Goal: Information Seeking & Learning: Compare options

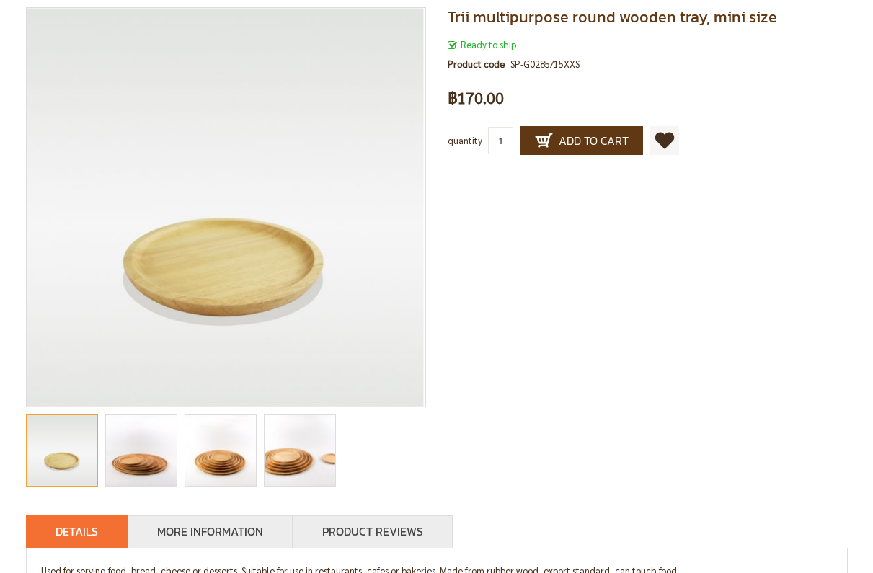
scroll to position [222, 0]
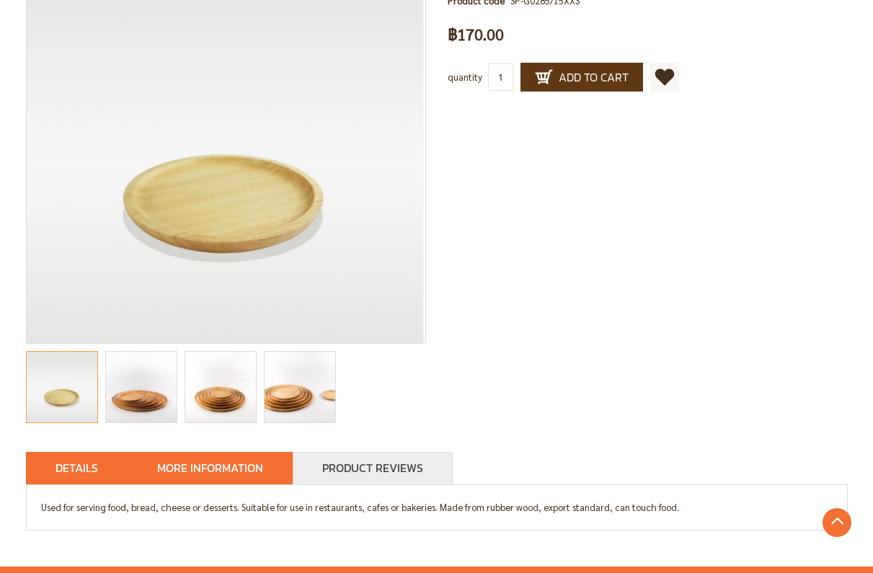
click at [231, 467] on font "More information" at bounding box center [210, 467] width 106 height 17
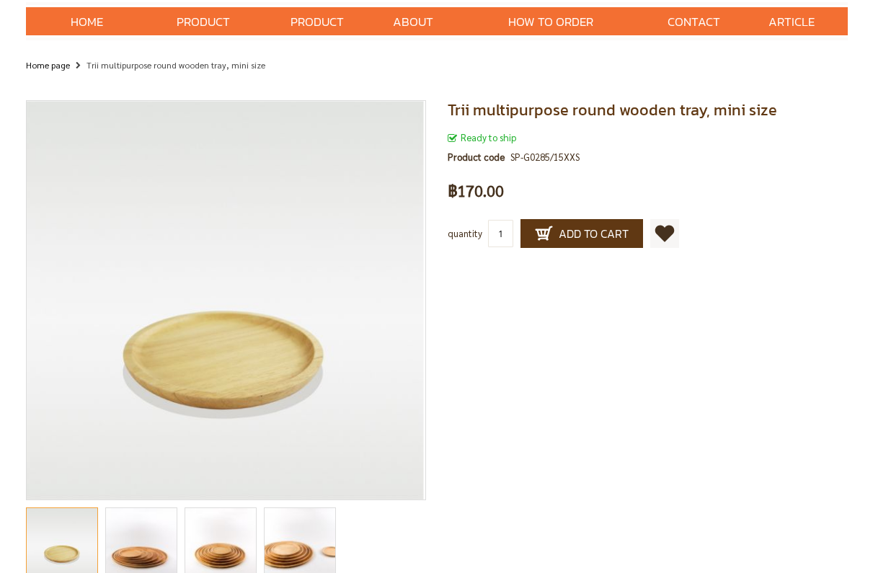
scroll to position [0, 0]
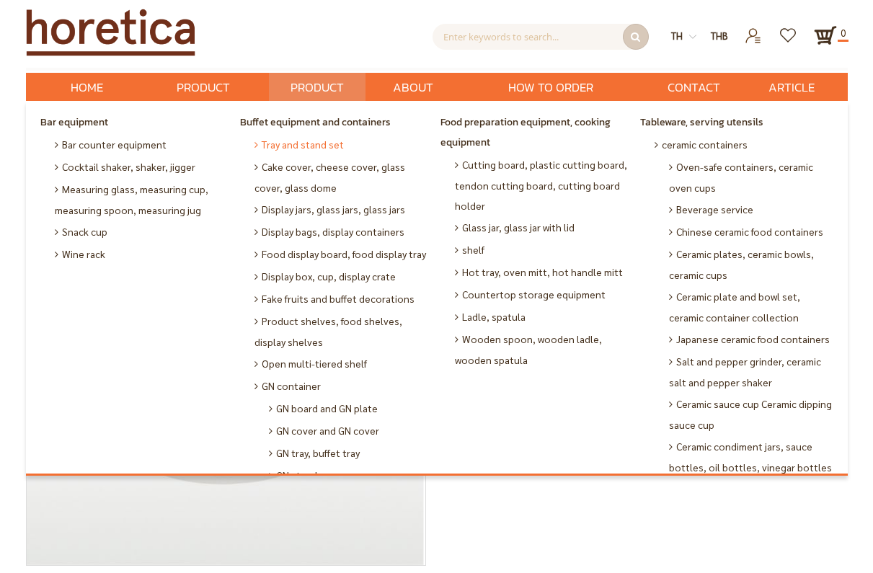
click at [306, 144] on font "Tray and stand set" at bounding box center [303, 144] width 82 height 13
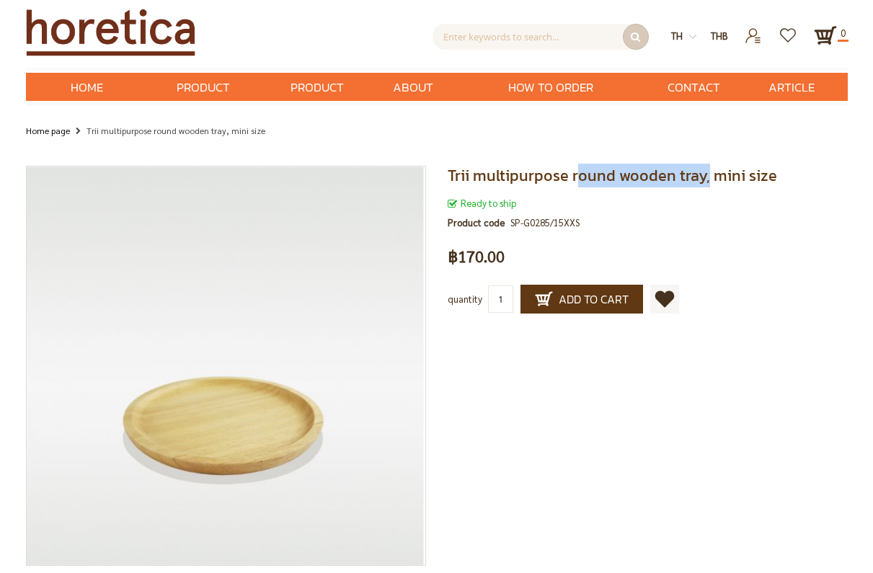
drag, startPoint x: 703, startPoint y: 175, endPoint x: 573, endPoint y: 180, distance: 129.9
click at [573, 180] on font "Trii multipurpose round wooden tray, mini size" at bounding box center [613, 176] width 330 height 24
click at [693, 38] on img at bounding box center [692, 36] width 7 height 7
click at [687, 56] on font "en" at bounding box center [684, 56] width 12 height 12
click at [684, 54] on font "en" at bounding box center [684, 56] width 12 height 12
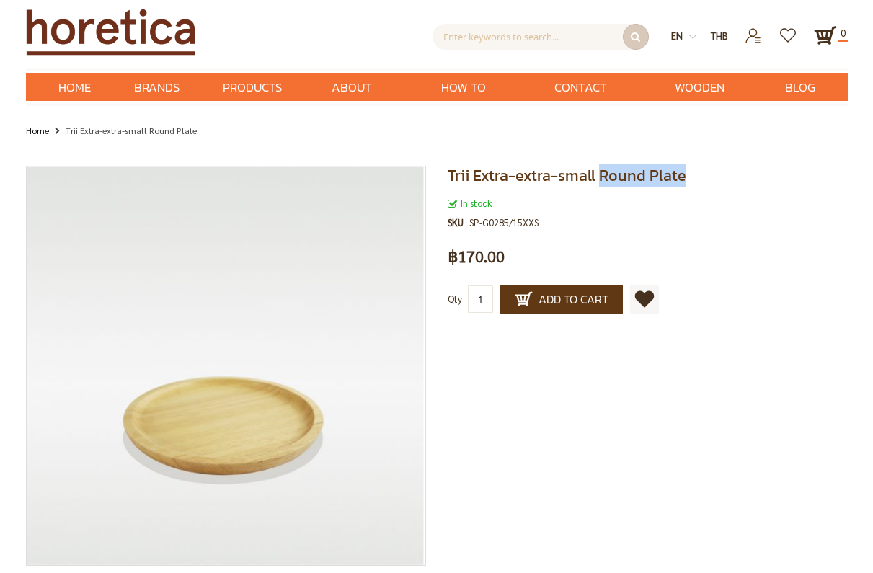
drag, startPoint x: 684, startPoint y: 172, endPoint x: 600, endPoint y: 177, distance: 84.5
click at [600, 177] on h1 "Trii Extra-extra-small Round Plate" at bounding box center [648, 175] width 400 height 19
copy span "Round Plate"
click at [509, 35] on input "text" at bounding box center [541, 37] width 216 height 26
paste input "Round Plate"
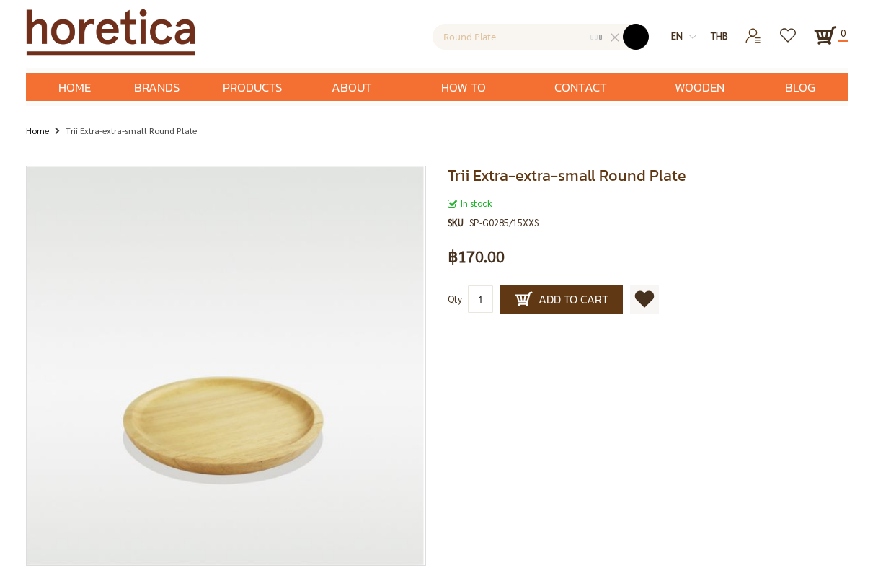
type input "Round Plate"
click at [635, 39] on button "submit" at bounding box center [636, 37] width 26 height 26
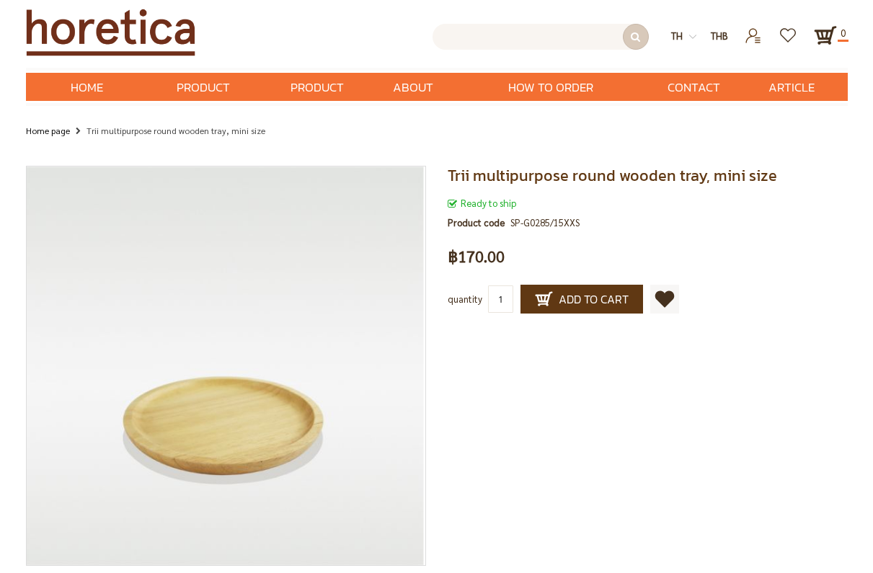
click at [494, 42] on input "text" at bounding box center [541, 37] width 216 height 26
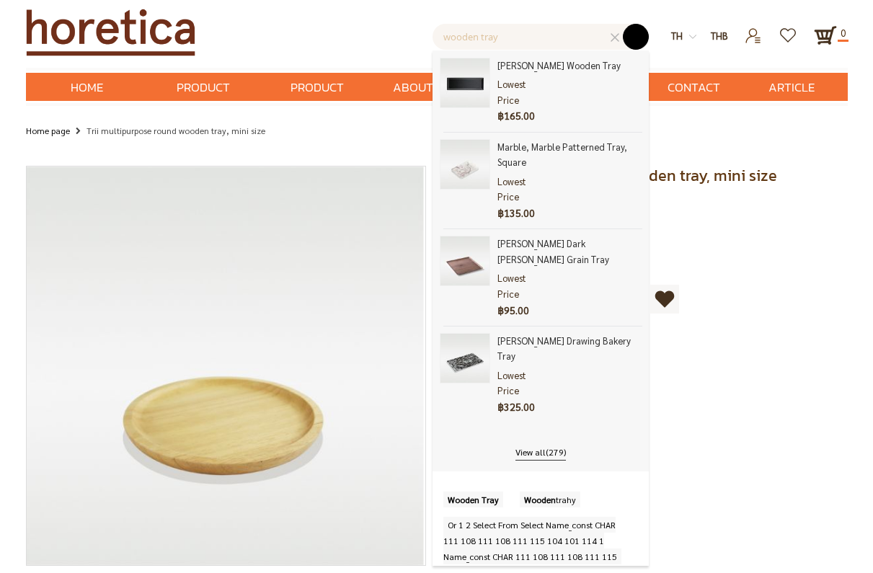
type input "wooden tray"
click at [633, 38] on button "submit" at bounding box center [636, 37] width 26 height 26
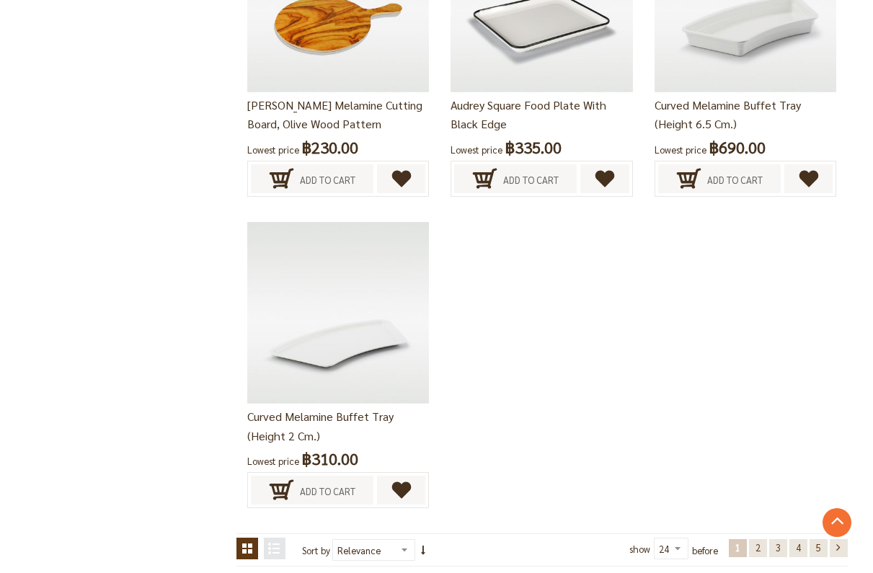
scroll to position [2845, 0]
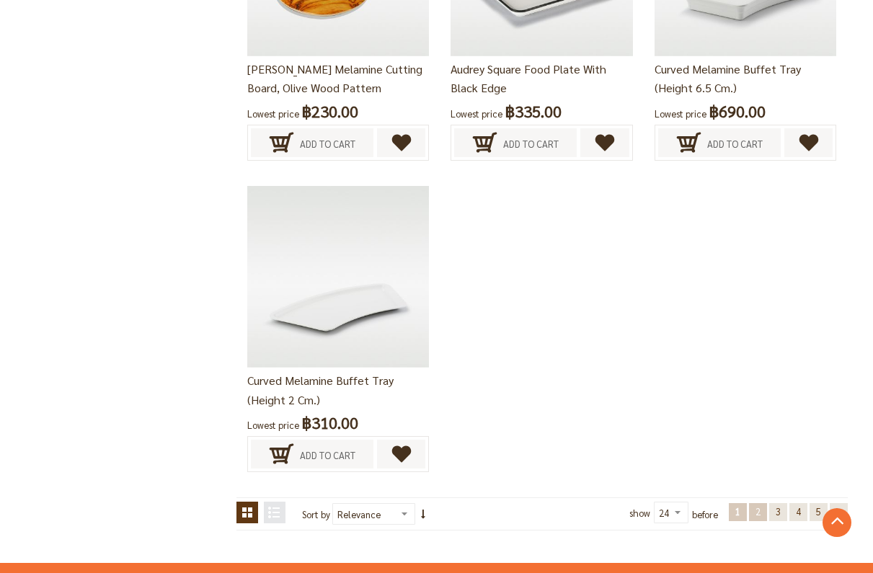
click at [757, 509] on font "2" at bounding box center [758, 512] width 5 height 12
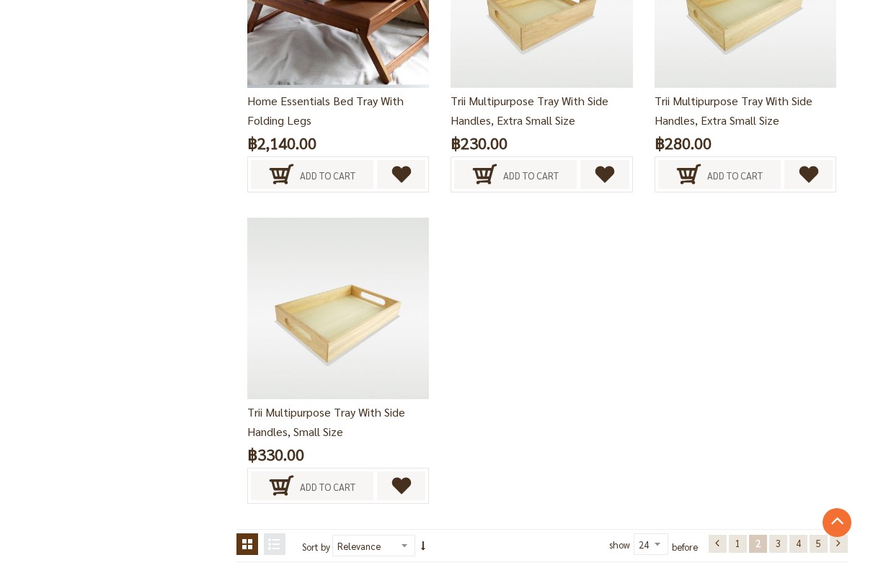
scroll to position [2525, 0]
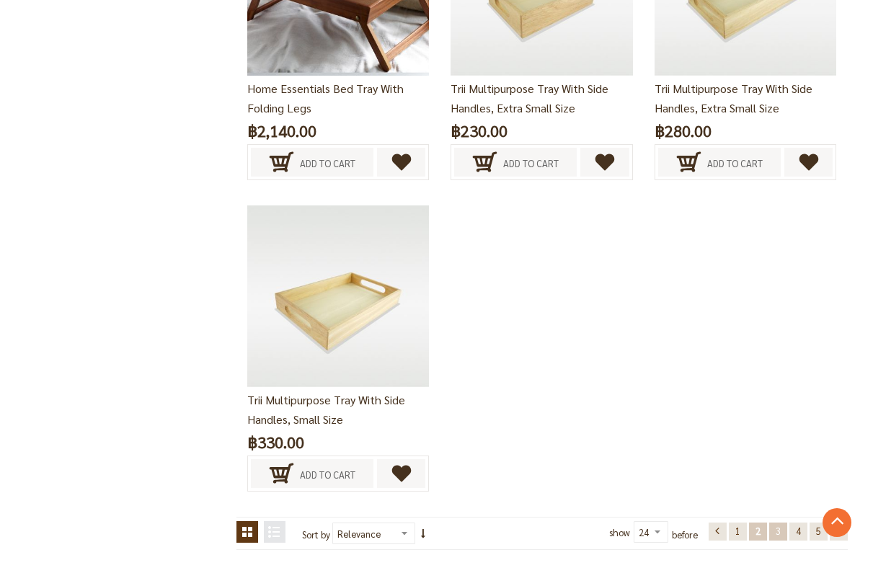
click at [780, 535] on font "3" at bounding box center [778, 531] width 5 height 12
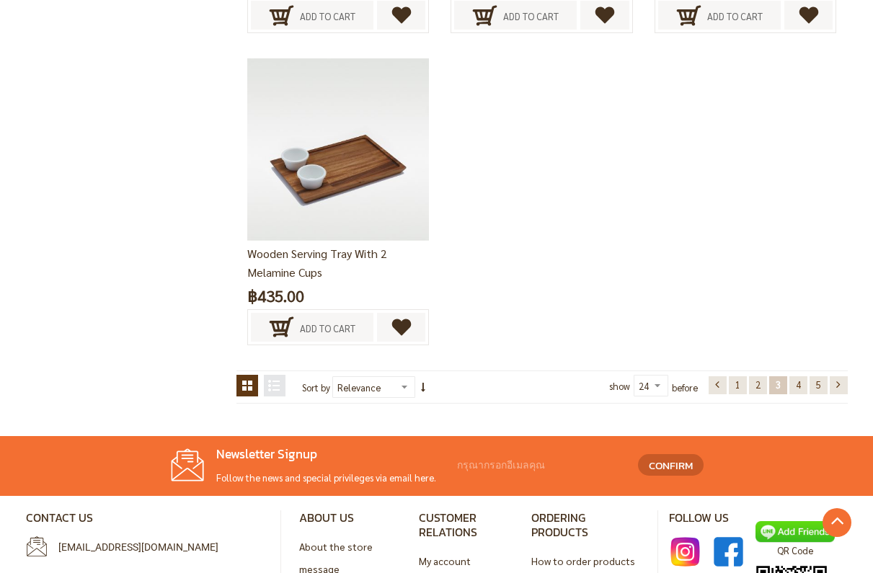
scroll to position [2986, 0]
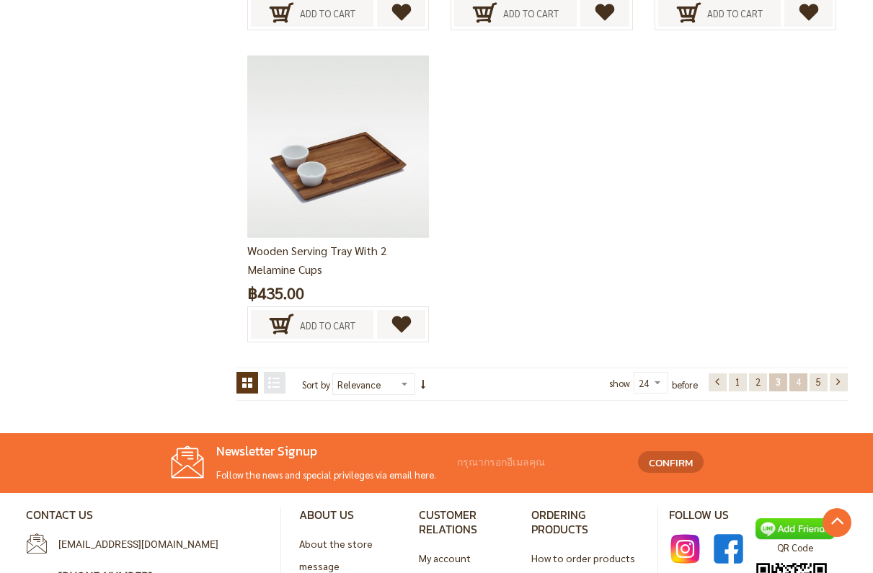
click at [798, 382] on font "4" at bounding box center [798, 382] width 5 height 12
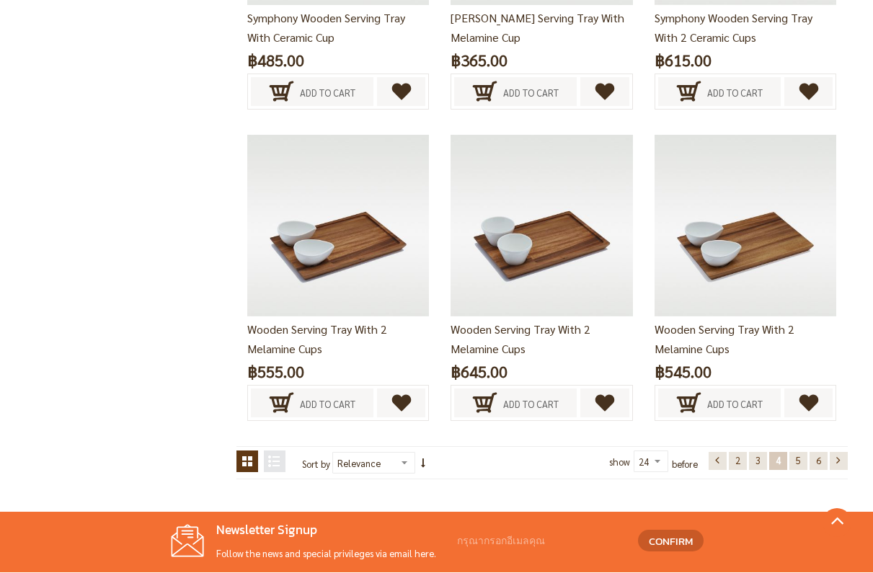
scroll to position [2493, 0]
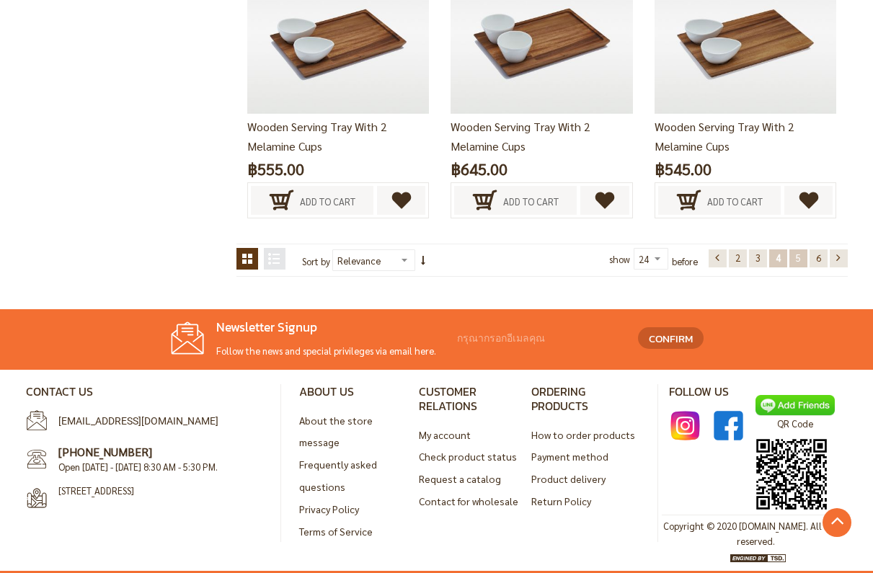
click at [799, 258] on font "5" at bounding box center [798, 258] width 5 height 12
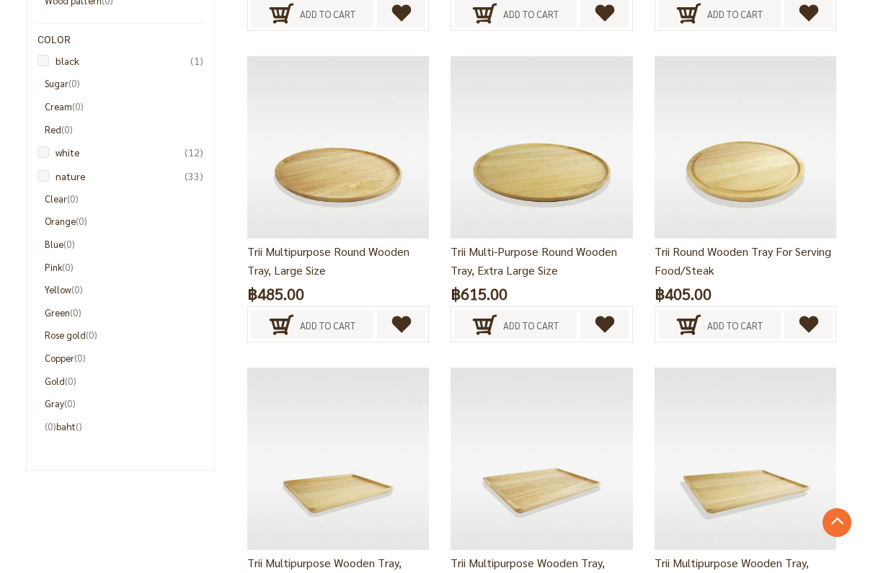
scroll to position [1122, 0]
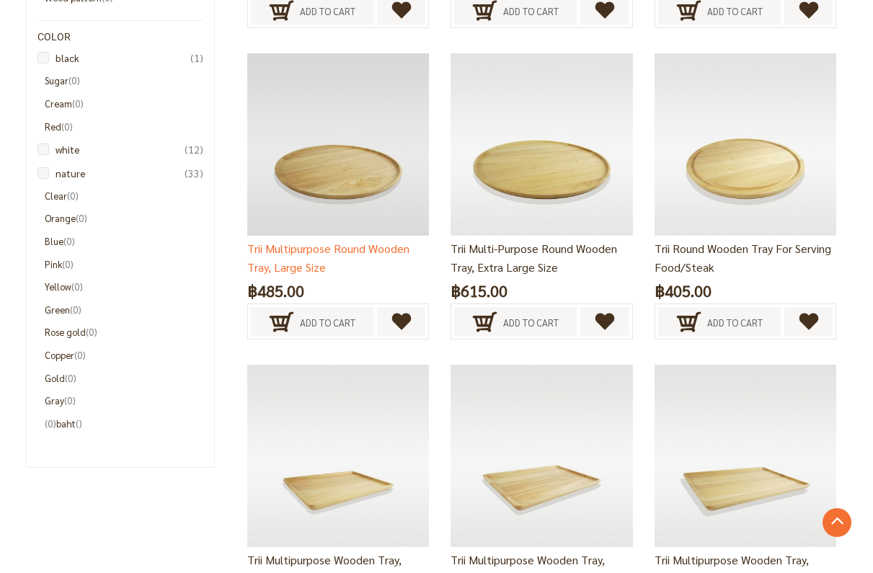
click at [338, 189] on img at bounding box center [338, 144] width 182 height 182
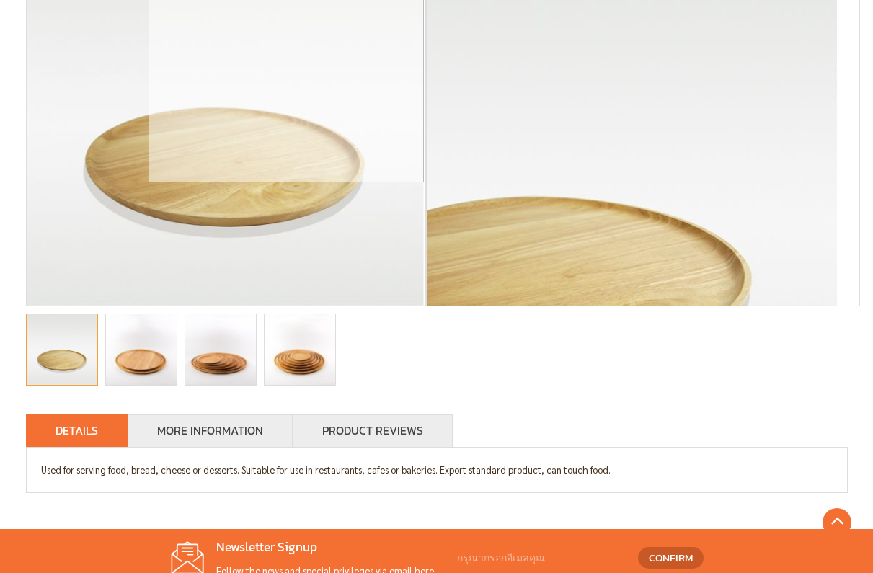
scroll to position [269, 0]
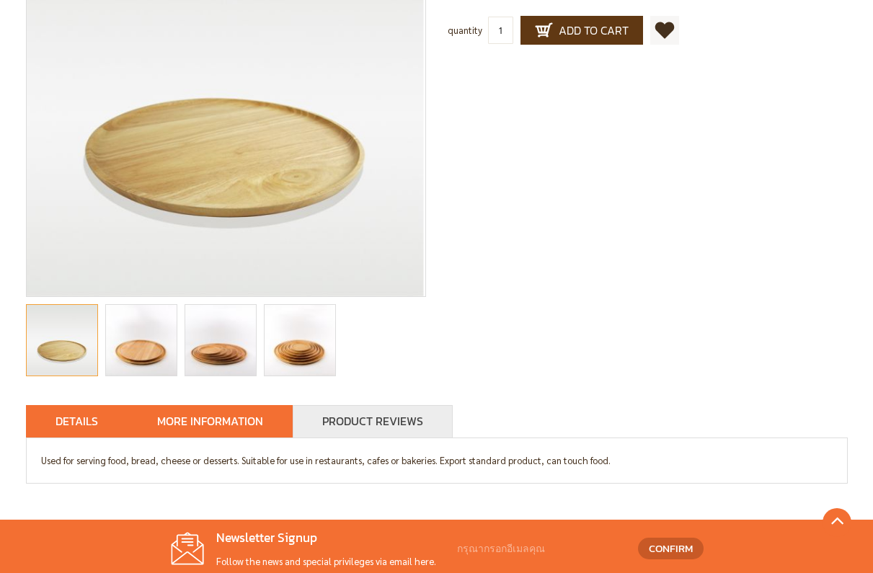
click at [254, 418] on font "More information" at bounding box center [210, 421] width 106 height 17
